Goal: Task Accomplishment & Management: Manage account settings

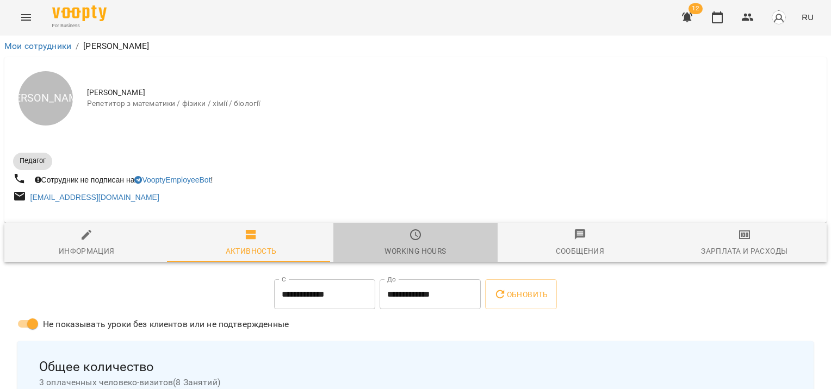
click at [417, 232] on icon "button" at bounding box center [415, 234] width 13 height 13
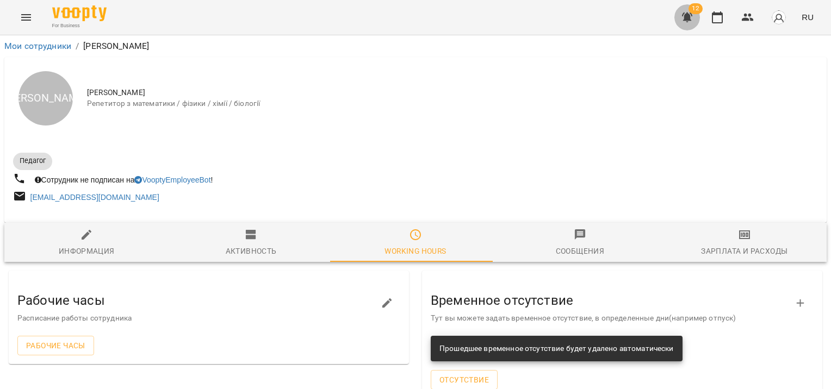
click at [683, 17] on icon "button" at bounding box center [687, 17] width 13 height 13
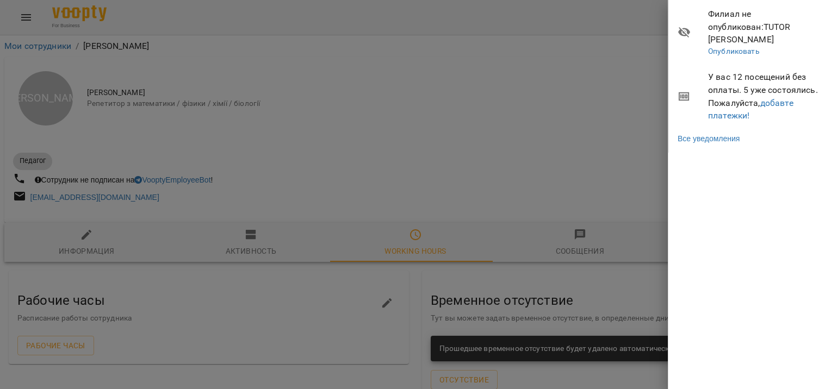
click at [630, 87] on div at bounding box center [415, 194] width 831 height 389
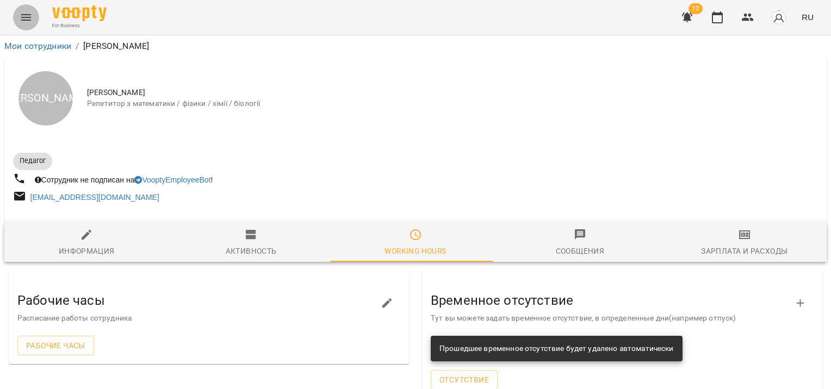
click at [29, 16] on icon "Menu" at bounding box center [26, 17] width 13 height 13
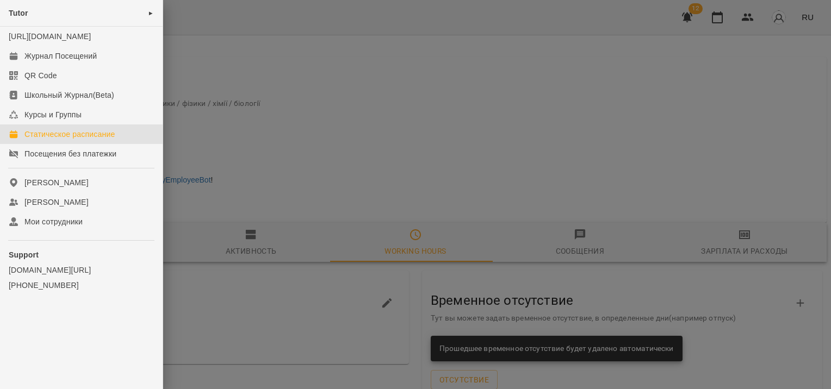
click at [63, 140] on div "Статическое расписание" at bounding box center [69, 134] width 90 height 11
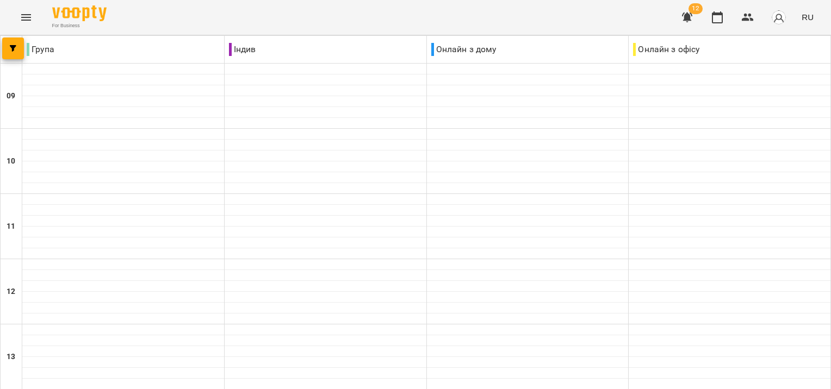
scroll to position [373, 0]
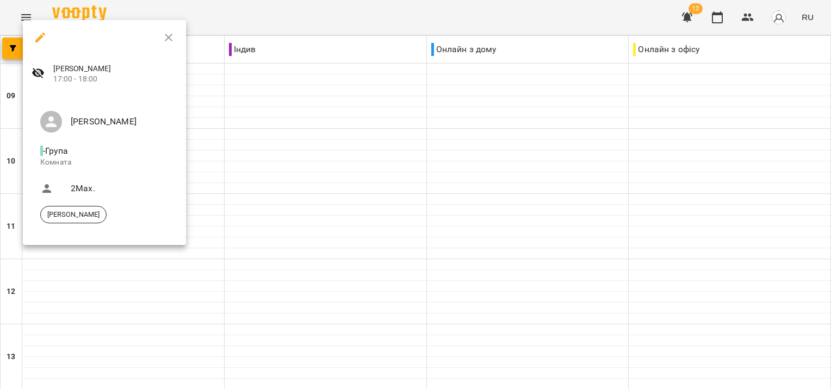
click at [169, 264] on div at bounding box center [415, 194] width 831 height 389
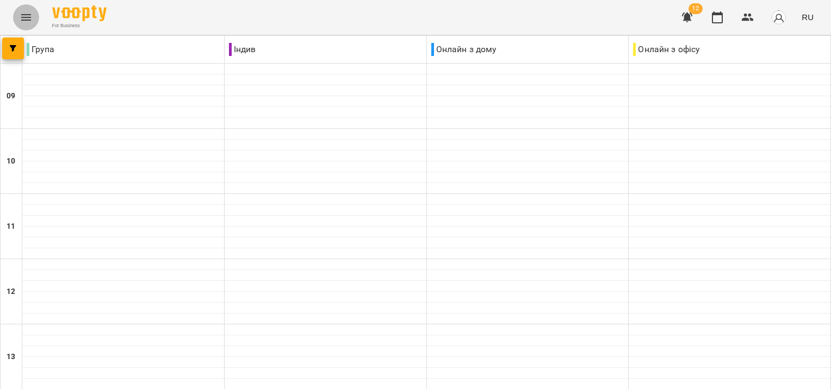
click at [24, 20] on icon "Menu" at bounding box center [26, 17] width 10 height 7
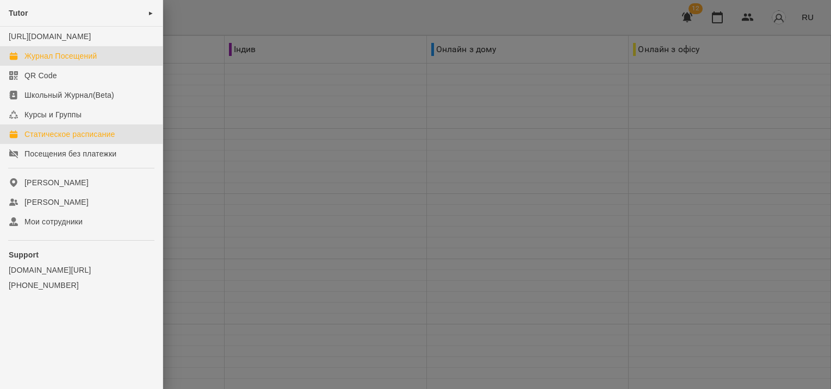
click at [65, 61] on div "Журнал Посещений" at bounding box center [60, 56] width 72 height 11
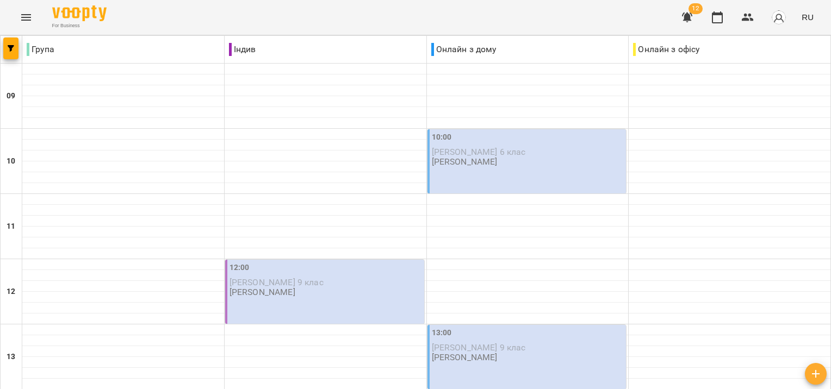
scroll to position [467, 0]
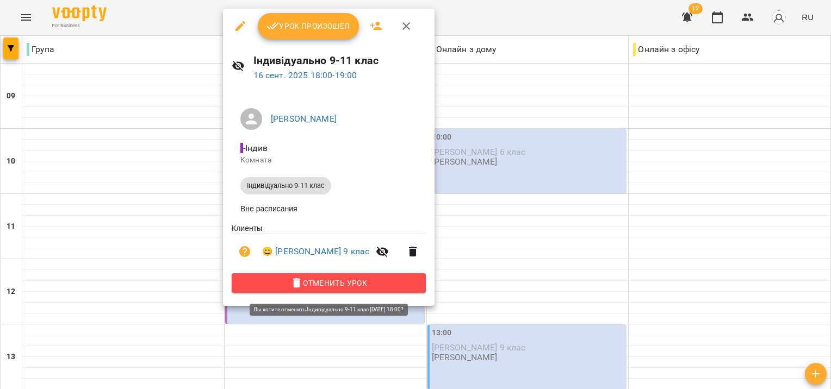
click at [327, 284] on span "Отменить Урок" at bounding box center [328, 283] width 177 height 13
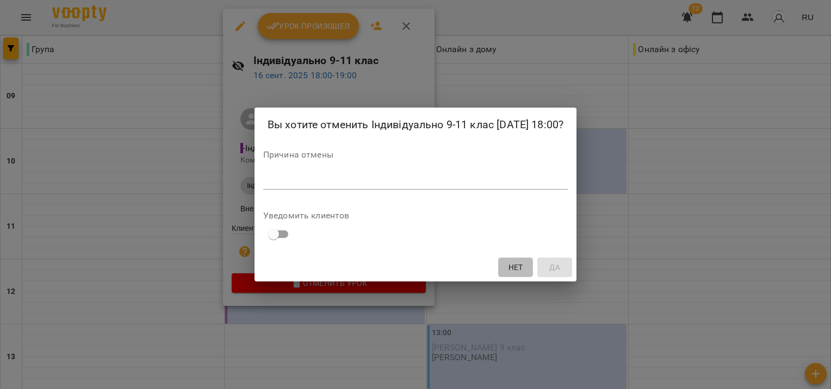
click at [524, 277] on button "Нет" at bounding box center [515, 268] width 35 height 20
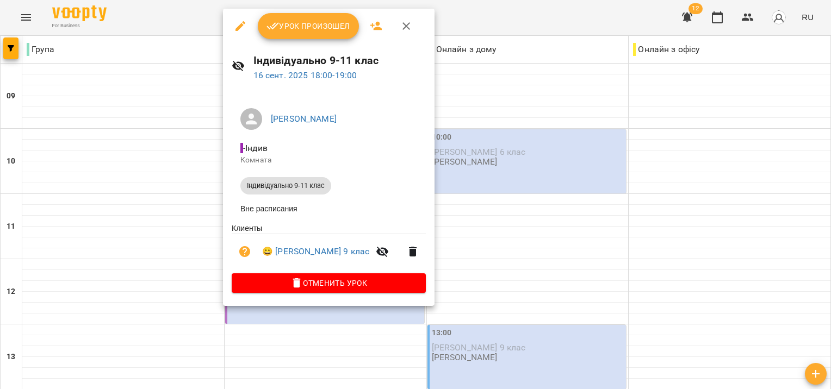
click at [276, 28] on icon "button" at bounding box center [273, 26] width 13 height 13
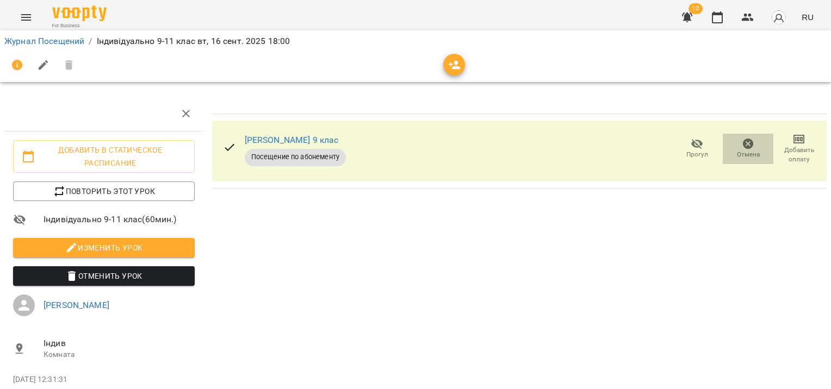
click at [744, 145] on icon "button" at bounding box center [748, 144] width 11 height 11
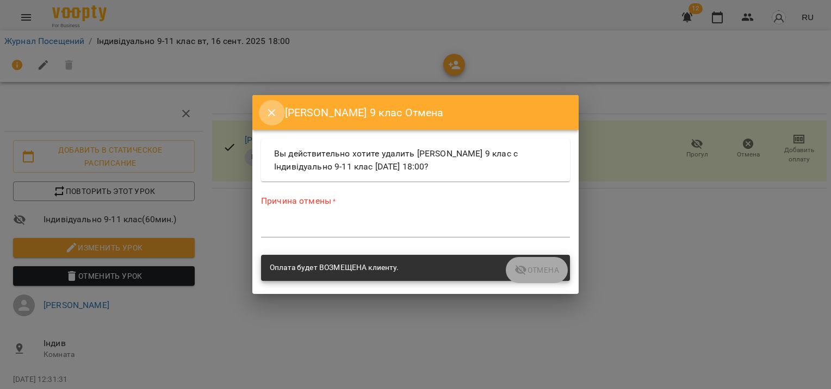
click at [270, 110] on icon "Close" at bounding box center [272, 113] width 8 height 8
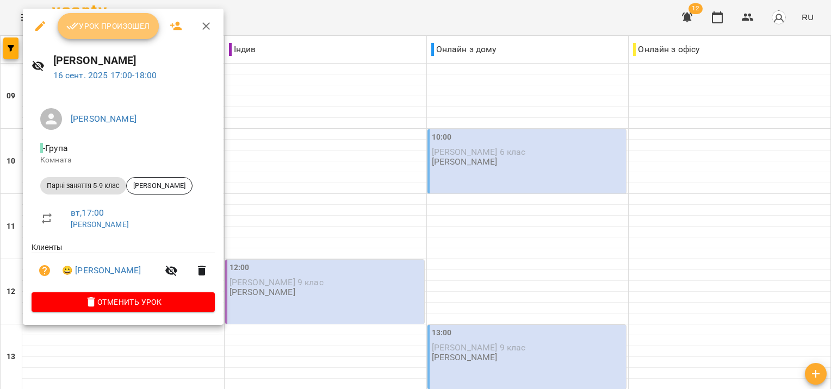
click at [125, 26] on span "Урок произошел" at bounding box center [108, 26] width 84 height 13
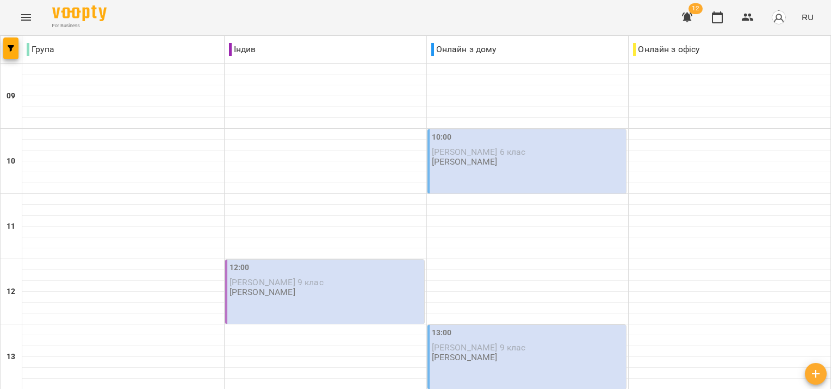
scroll to position [420, 0]
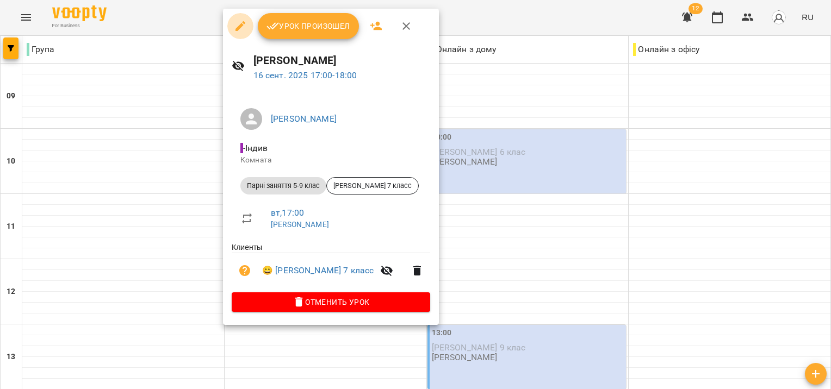
click at [239, 23] on icon "button" at bounding box center [240, 26] width 13 height 13
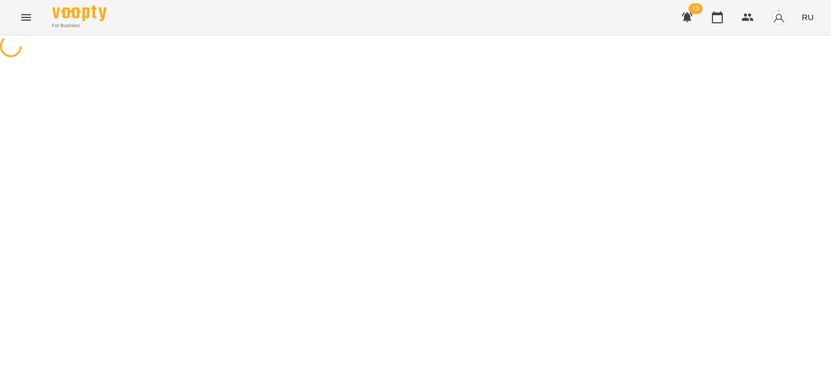
select select "**********"
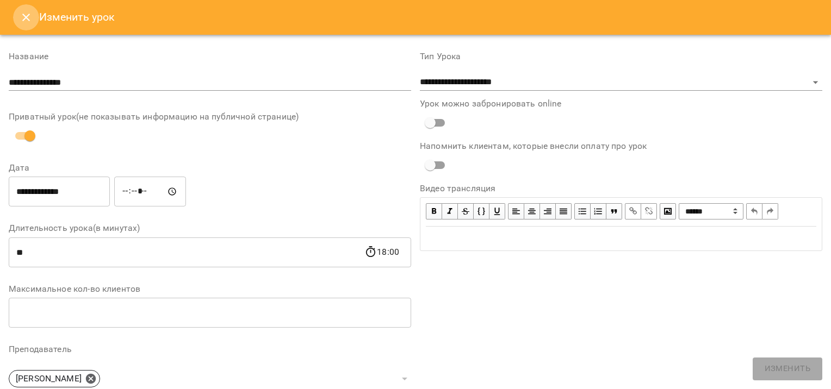
click at [26, 21] on icon "Close" at bounding box center [26, 17] width 13 height 13
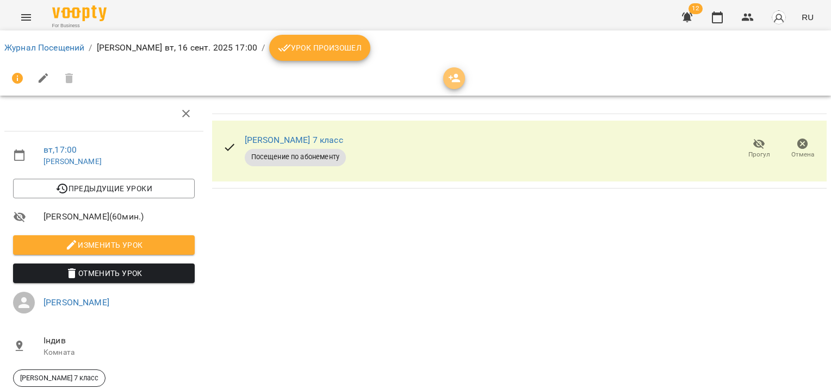
click at [452, 82] on icon "button" at bounding box center [455, 78] width 12 height 9
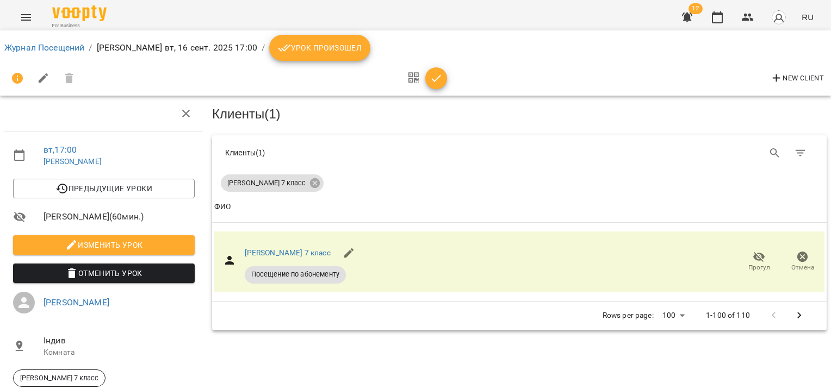
click at [237, 328] on div "Rows per page: 100 *** 1-100 of 110" at bounding box center [519, 316] width 589 height 28
click at [797, 259] on icon "button" at bounding box center [802, 257] width 11 height 11
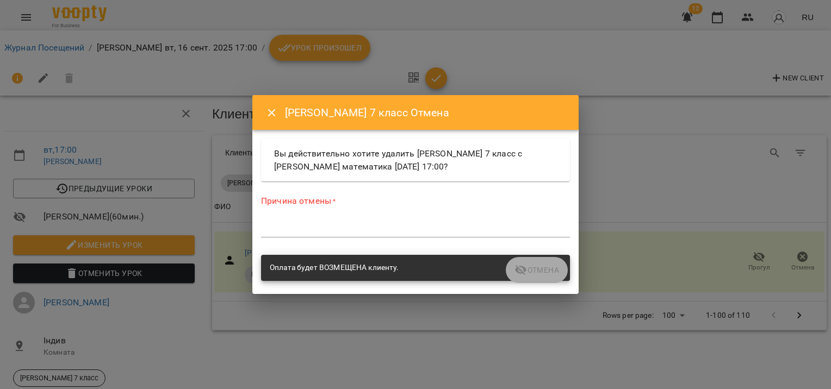
click at [270, 112] on icon "Close" at bounding box center [271, 113] width 13 height 13
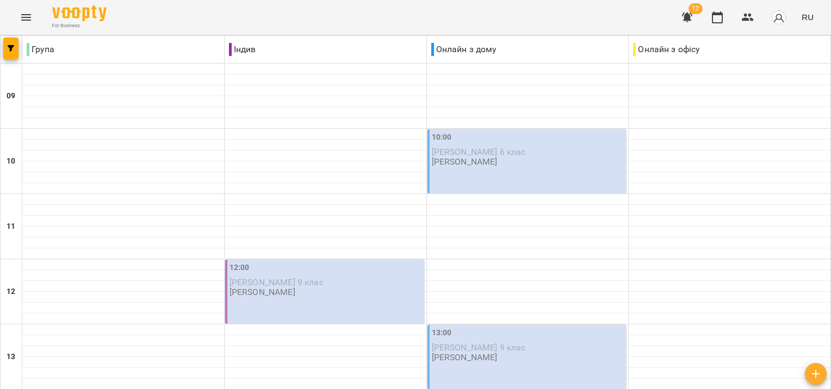
scroll to position [332, 0]
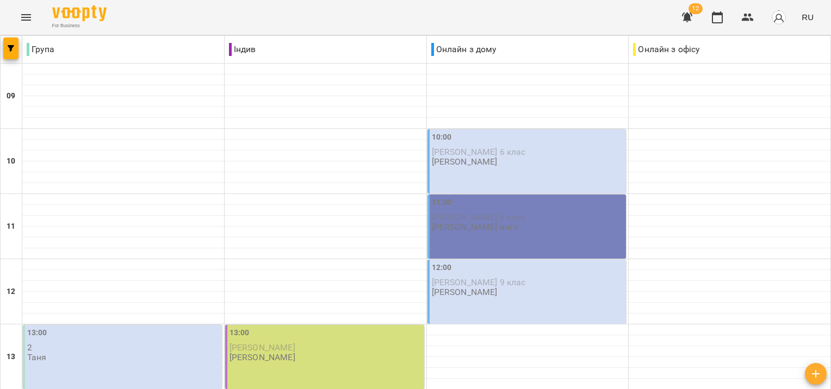
scroll to position [0, 0]
